Goal: Task Accomplishment & Management: Manage account settings

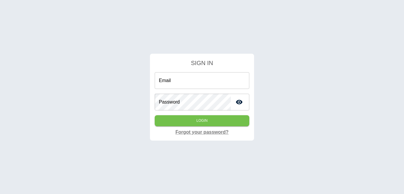
click at [203, 132] on link "Forgot your password?" at bounding box center [202, 131] width 53 height 7
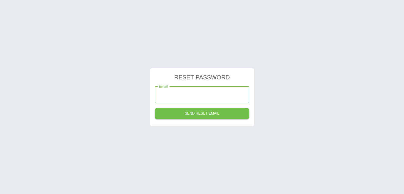
click at [205, 95] on input "Email" at bounding box center [202, 94] width 95 height 17
type input "**********"
click at [206, 115] on button "SEND RESET EMAIL" at bounding box center [202, 113] width 95 height 11
